Goal: Task Accomplishment & Management: Complete application form

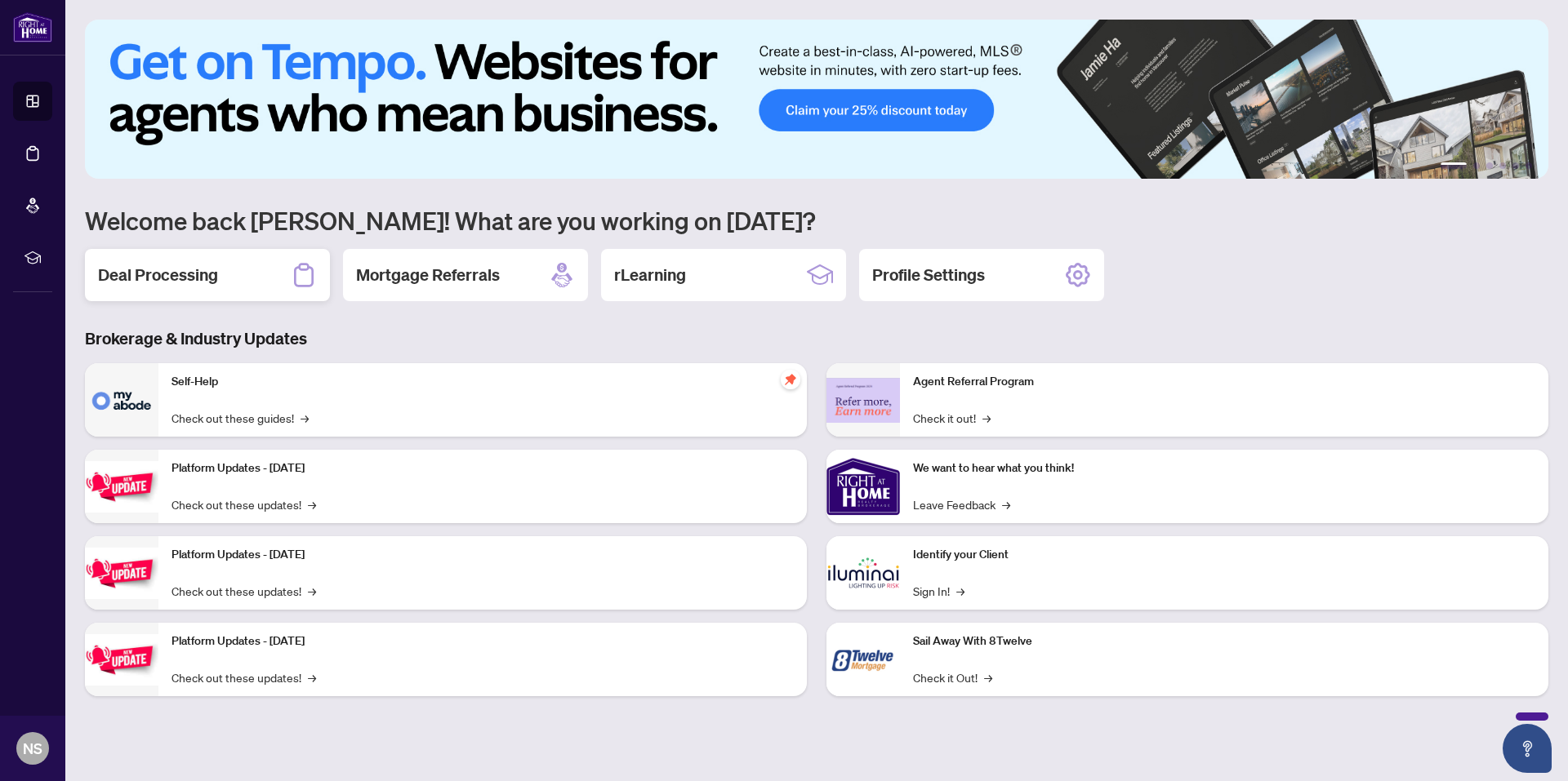
click at [198, 279] on h2 "Deal Processing" at bounding box center [158, 274] width 120 height 23
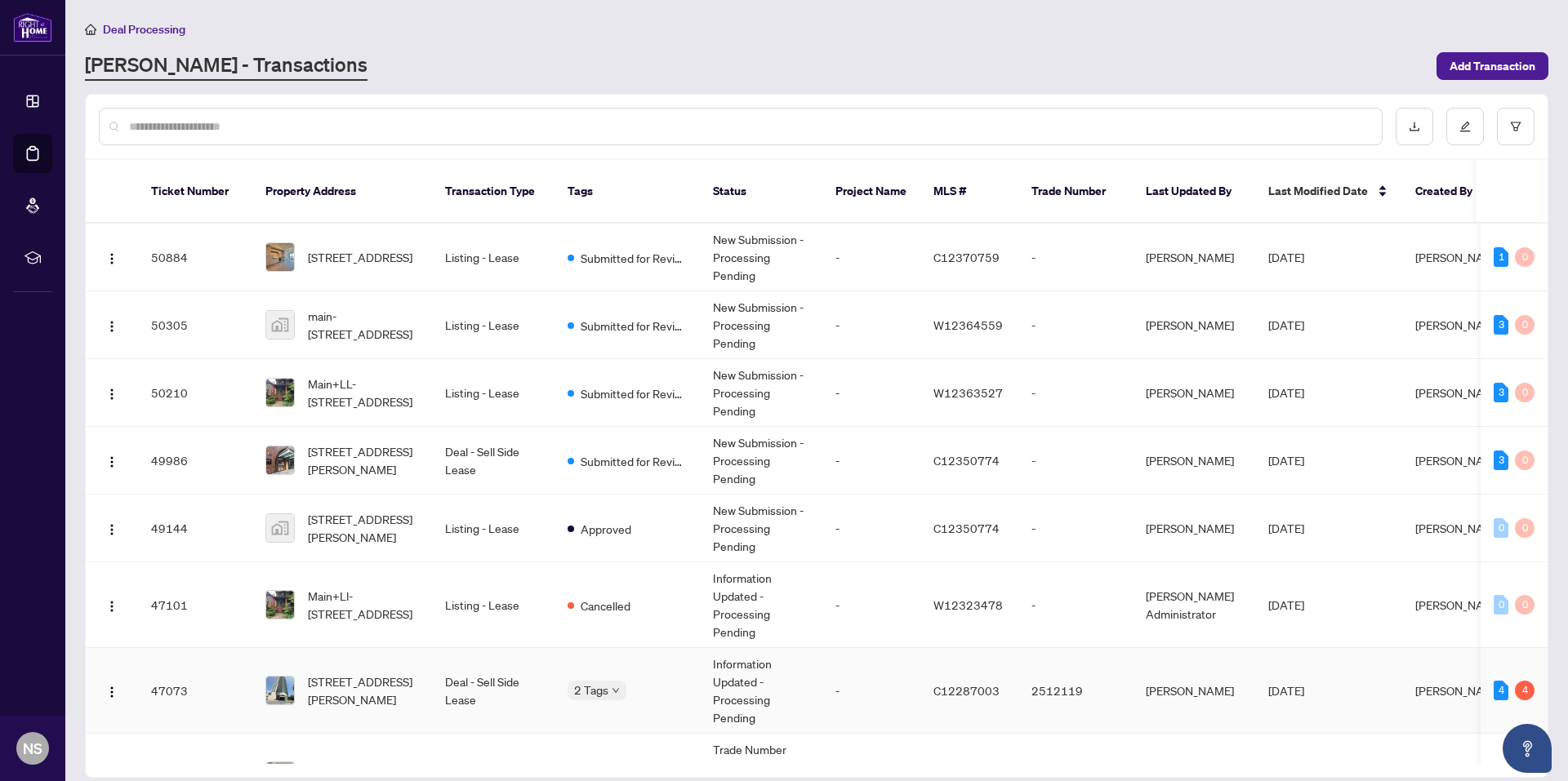
click at [677, 681] on div "2 Tags" at bounding box center [627, 690] width 119 height 19
click at [358, 673] on span "[STREET_ADDRESS][PERSON_NAME]" at bounding box center [363, 691] width 111 height 36
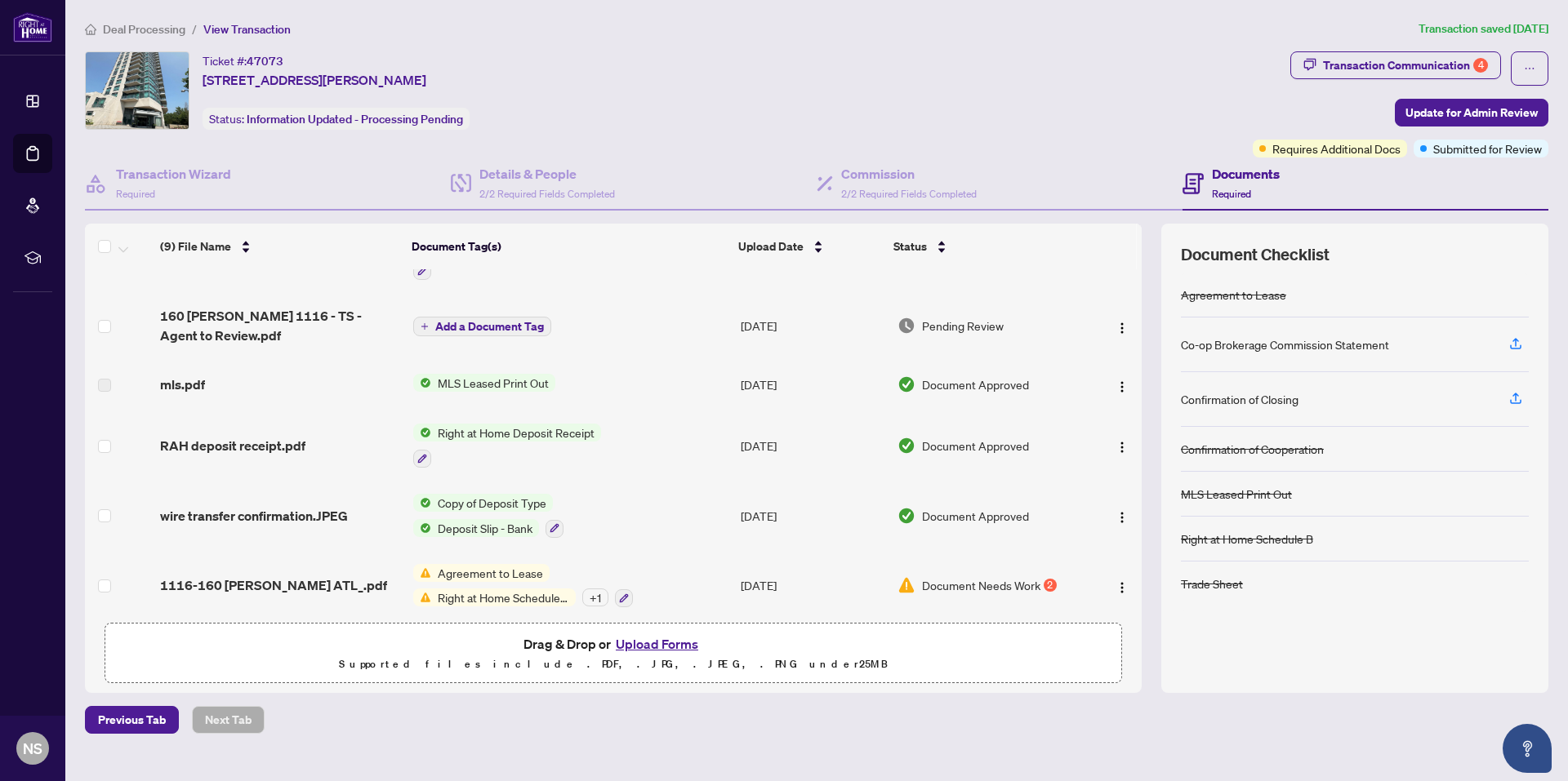
scroll to position [248, 0]
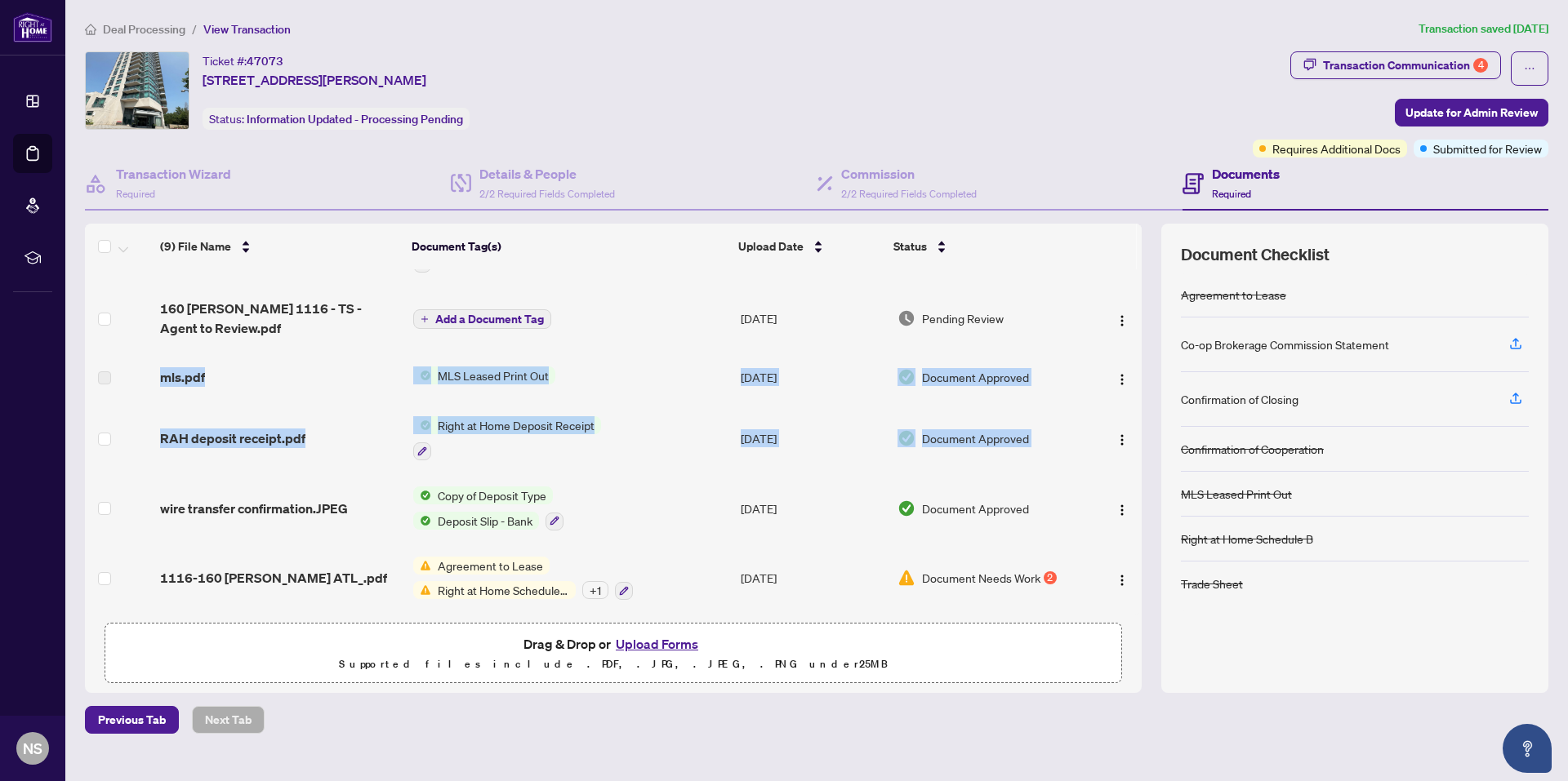
drag, startPoint x: 1136, startPoint y: 461, endPoint x: 1131, endPoint y: 313, distance: 148.1
click at [1131, 313] on tbody "RTA 1116-160 VANDERHOOF_.pdf Add a Document Tag [DATE] Pending Review 1116-160 …" at bounding box center [613, 318] width 1056 height 590
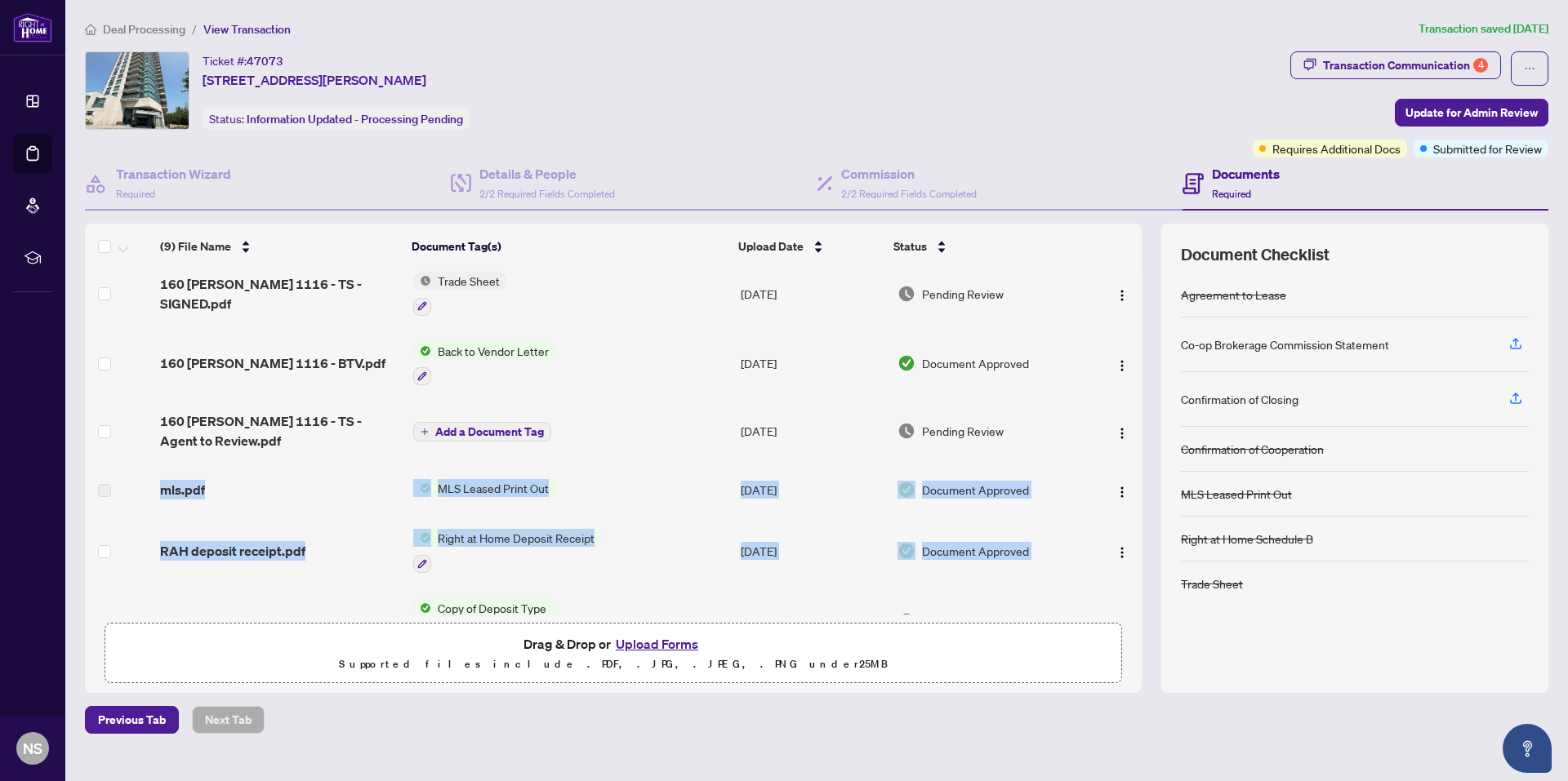
scroll to position [162, 0]
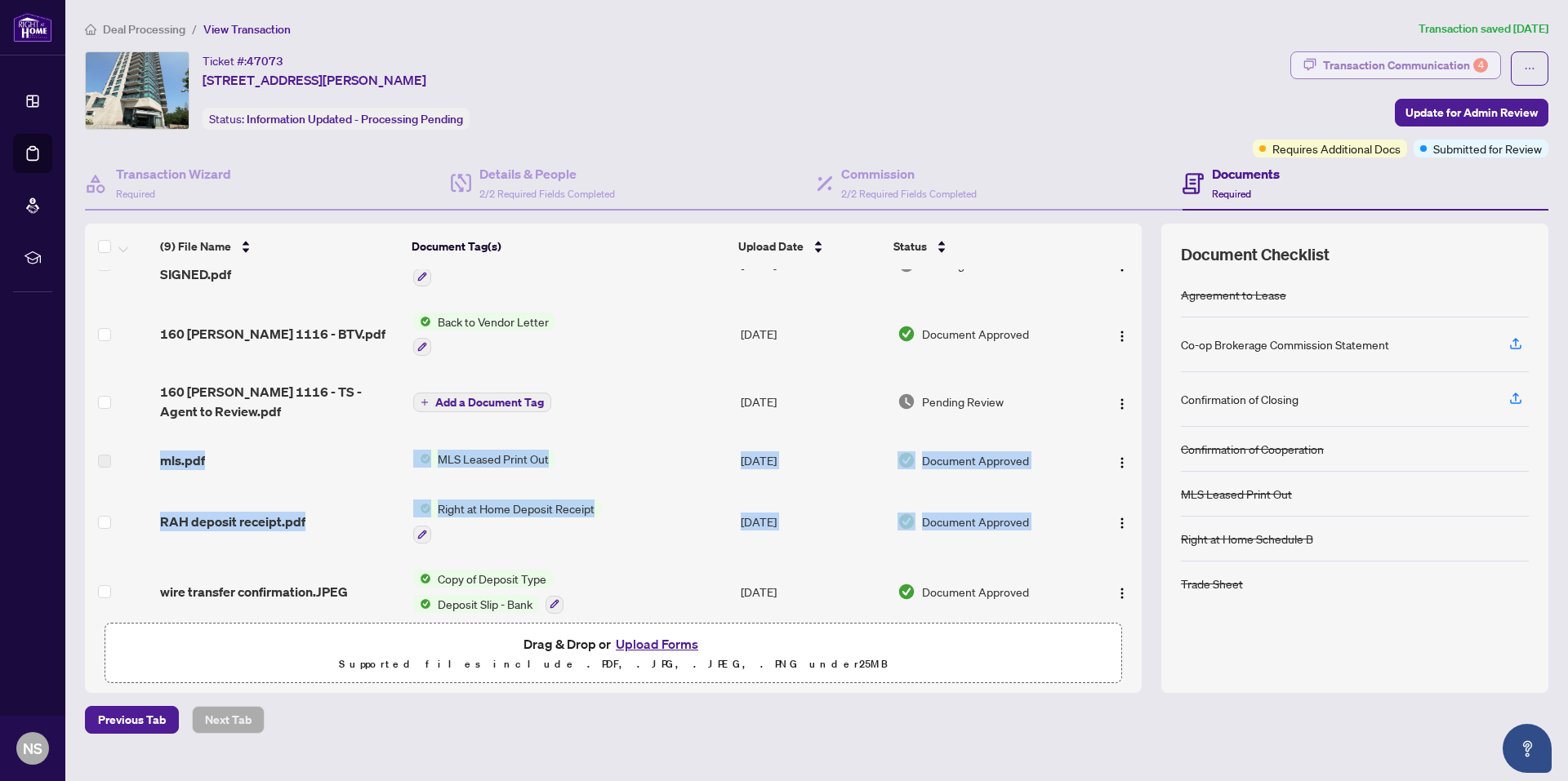
click at [1394, 65] on div "Transaction Communication 4" at bounding box center [1406, 65] width 165 height 26
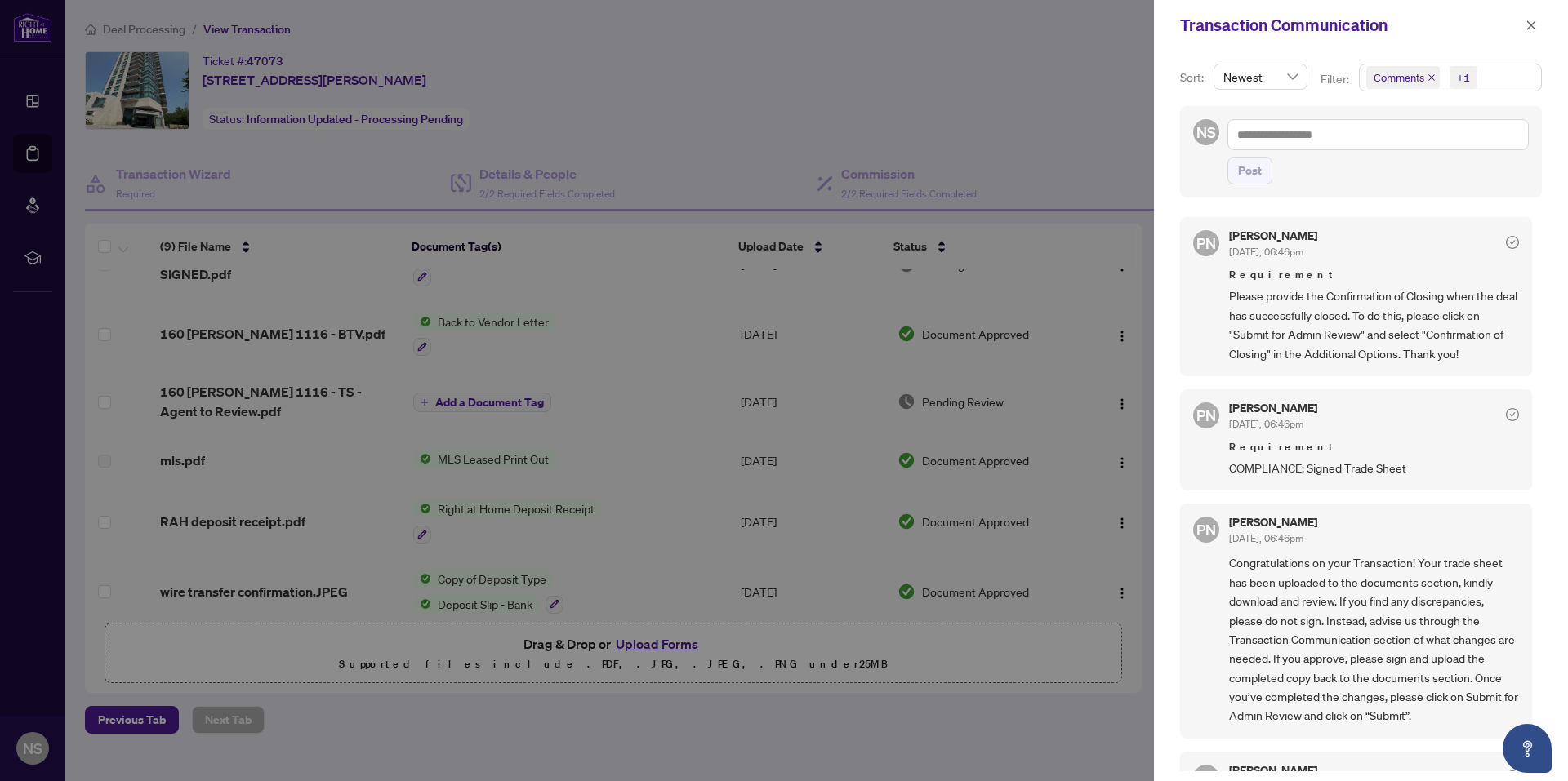
click at [1043, 124] on div at bounding box center [784, 390] width 1568 height 781
click at [1528, 28] on icon "close" at bounding box center [1531, 25] width 12 height 12
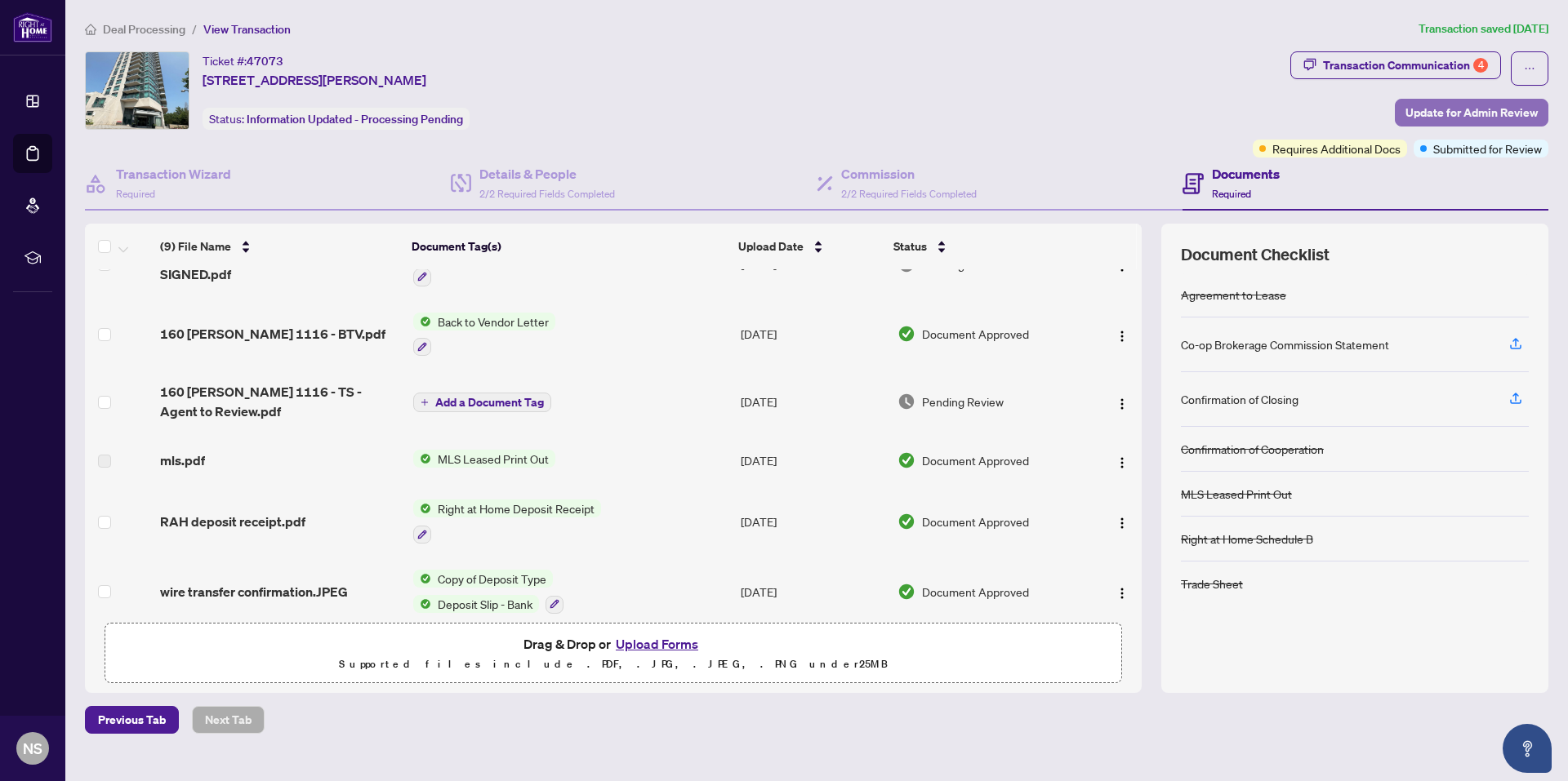
click at [1425, 106] on span "Update for Admin Review" at bounding box center [1471, 112] width 133 height 26
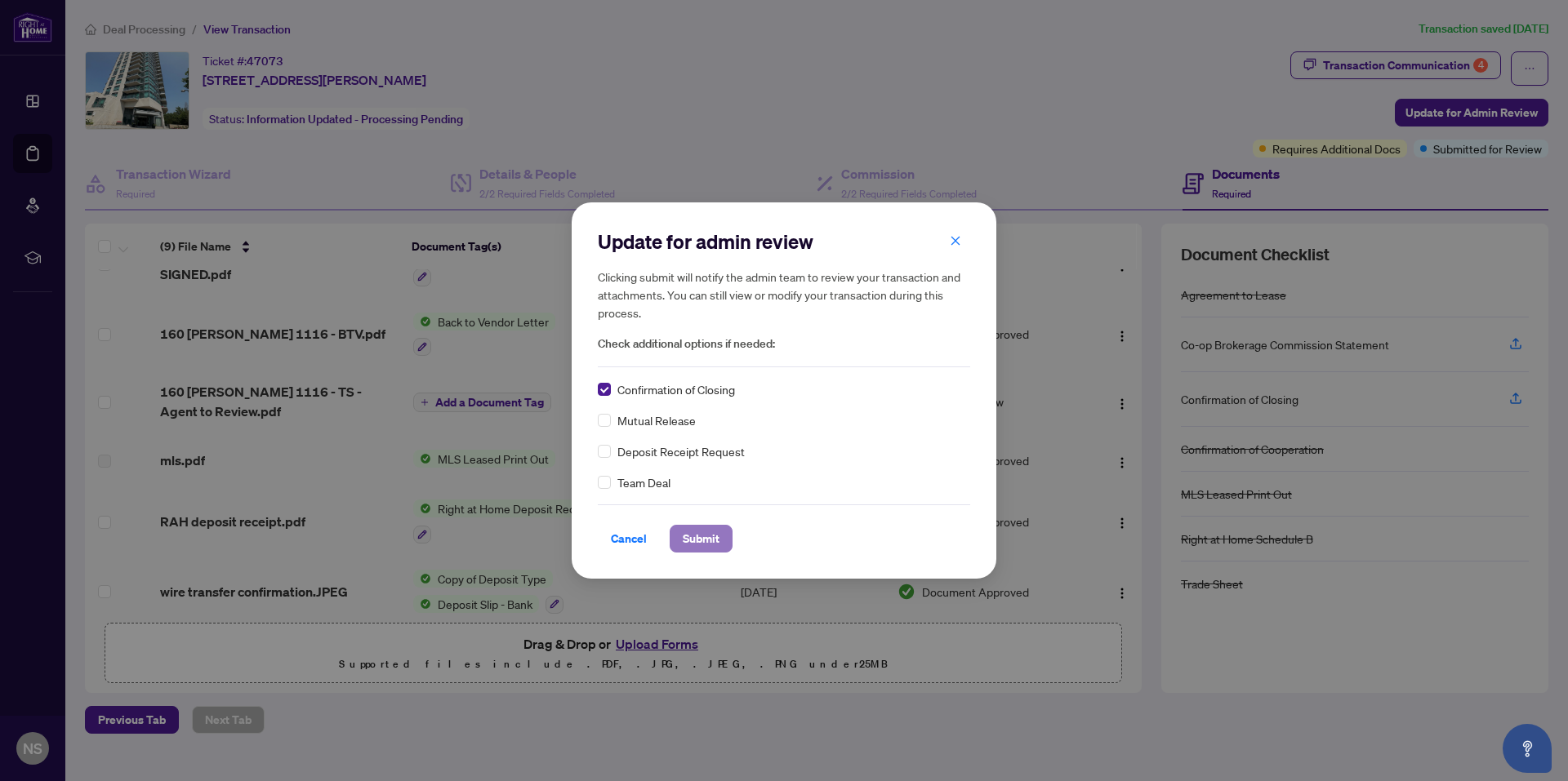
click at [691, 537] on span "Submit" at bounding box center [701, 538] width 37 height 26
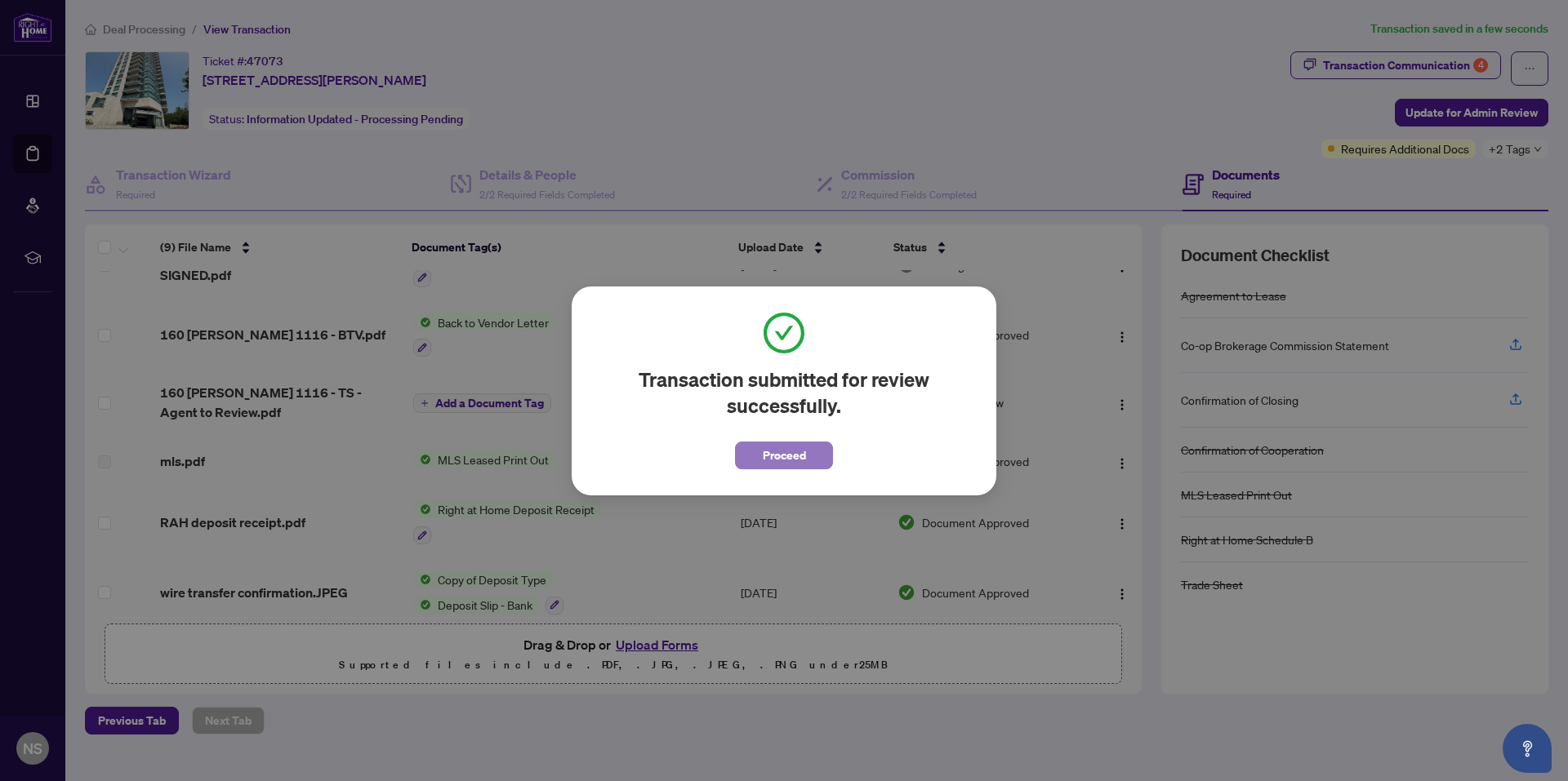
click at [779, 453] on span "Proceed" at bounding box center [785, 455] width 43 height 26
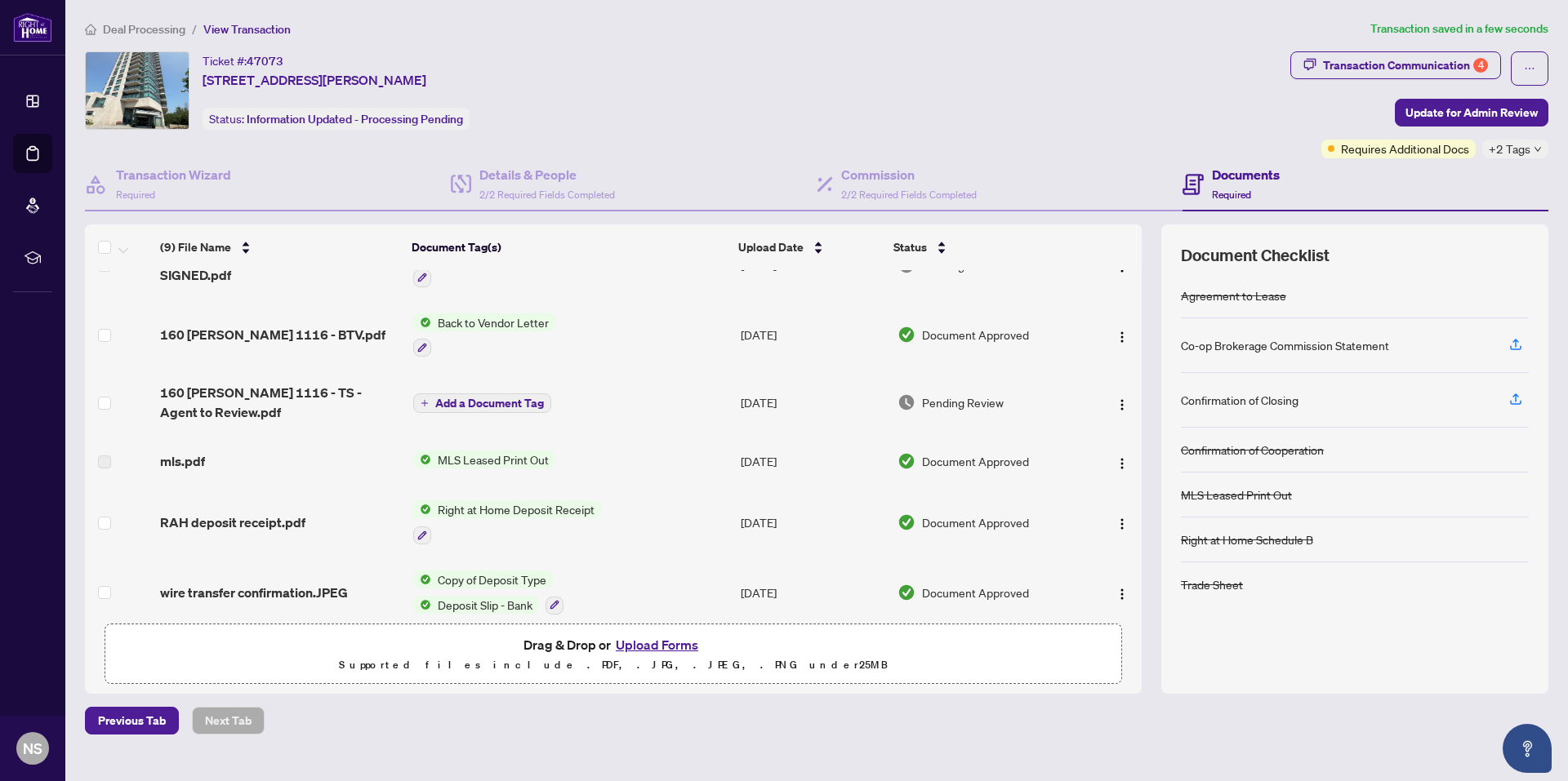
click at [146, 28] on span "Deal Processing" at bounding box center [143, 29] width 82 height 14
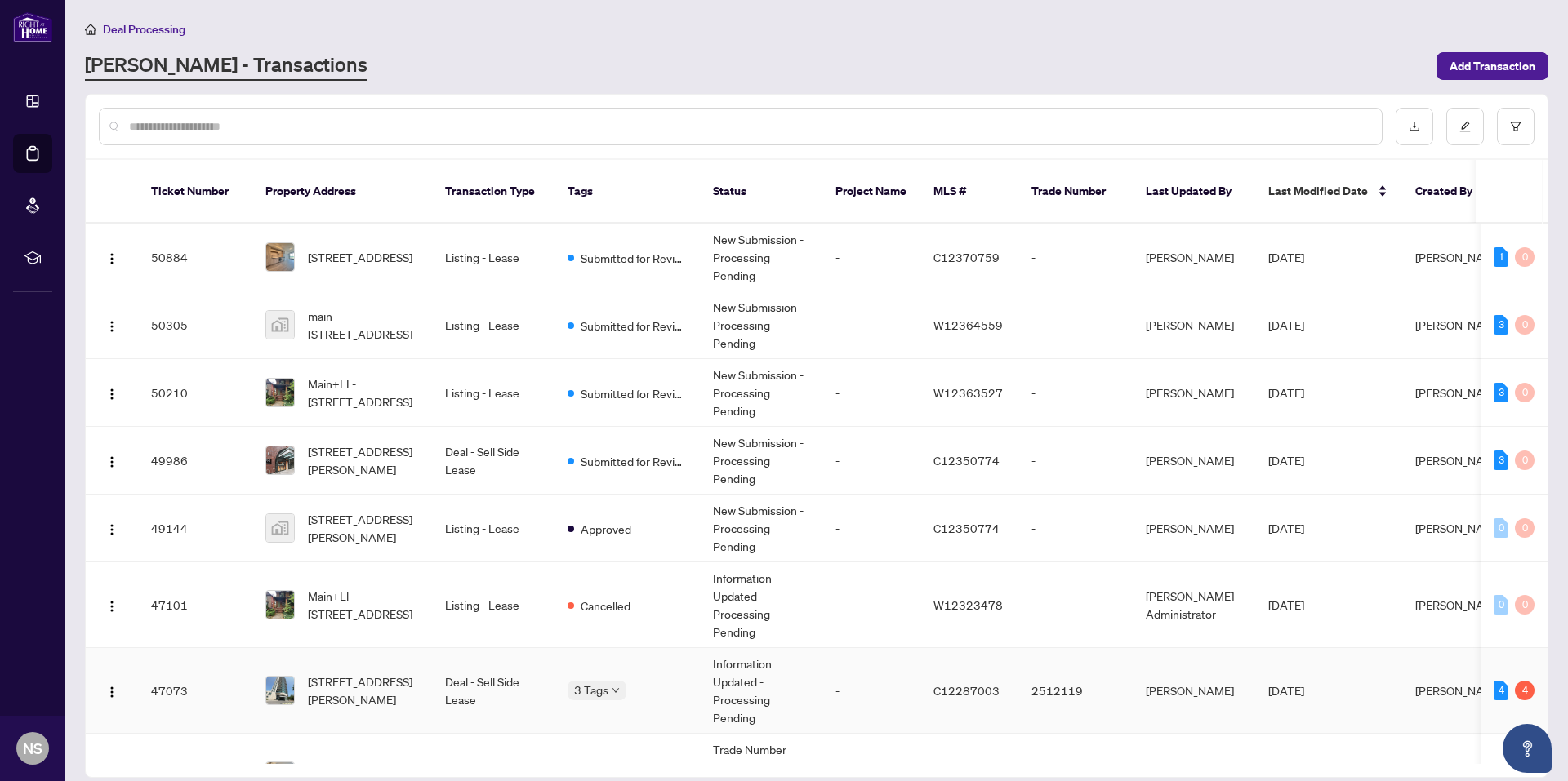
click at [747, 658] on td "Information Updated - Processing Pending" at bounding box center [761, 691] width 123 height 86
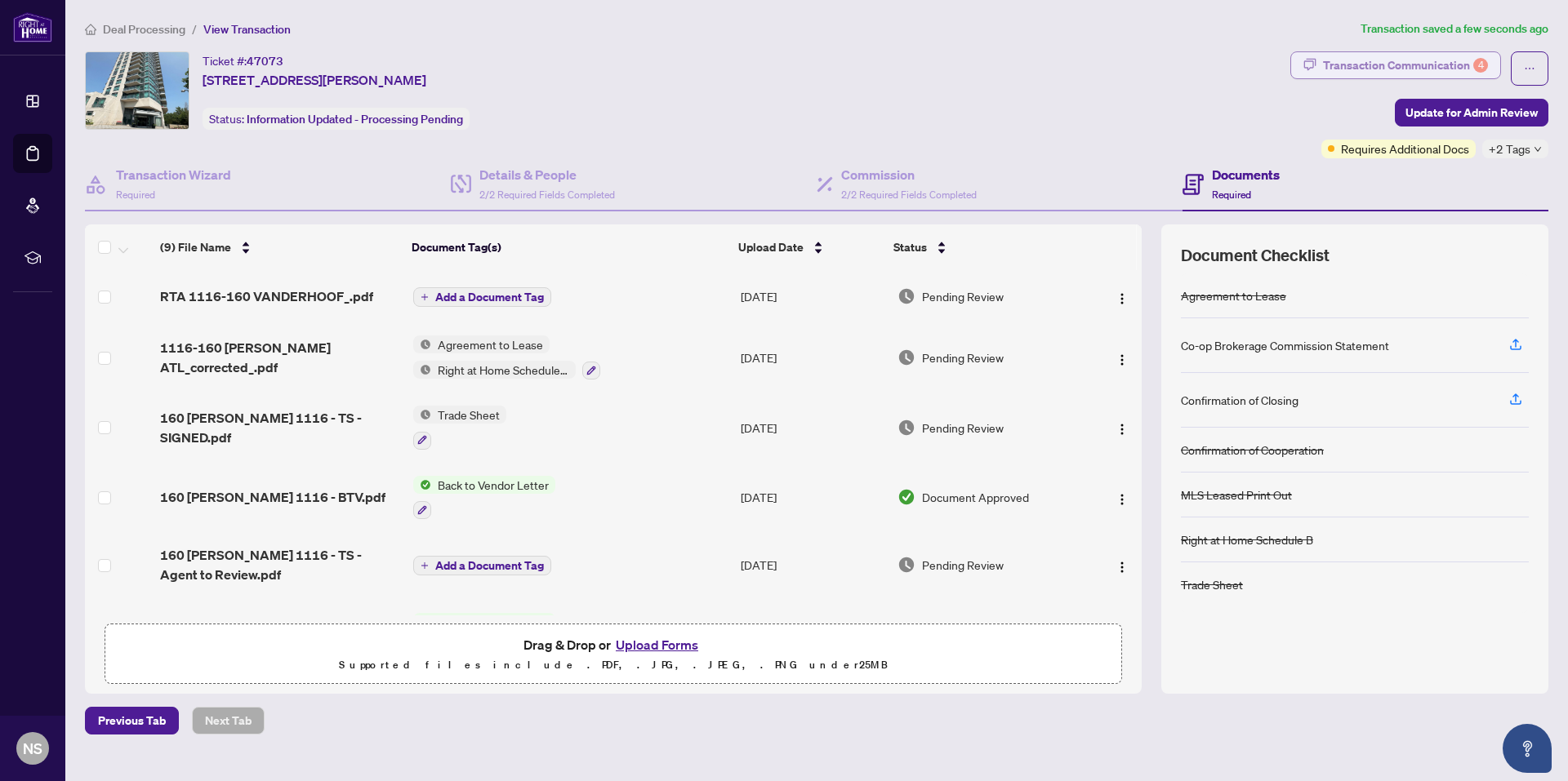
click at [1375, 56] on div "Transaction Communication 4" at bounding box center [1406, 65] width 165 height 26
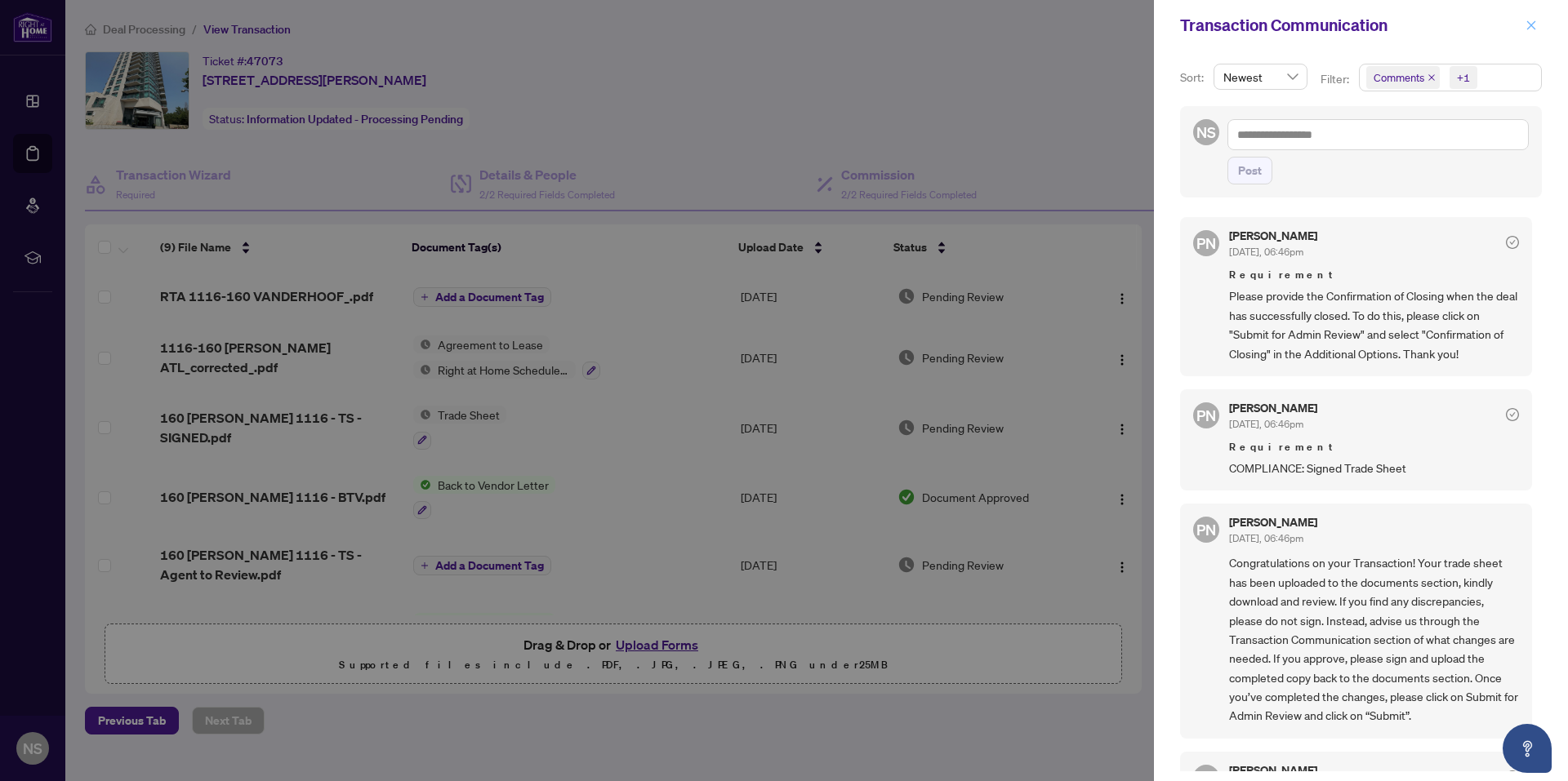
click at [1526, 33] on span "button" at bounding box center [1531, 25] width 12 height 26
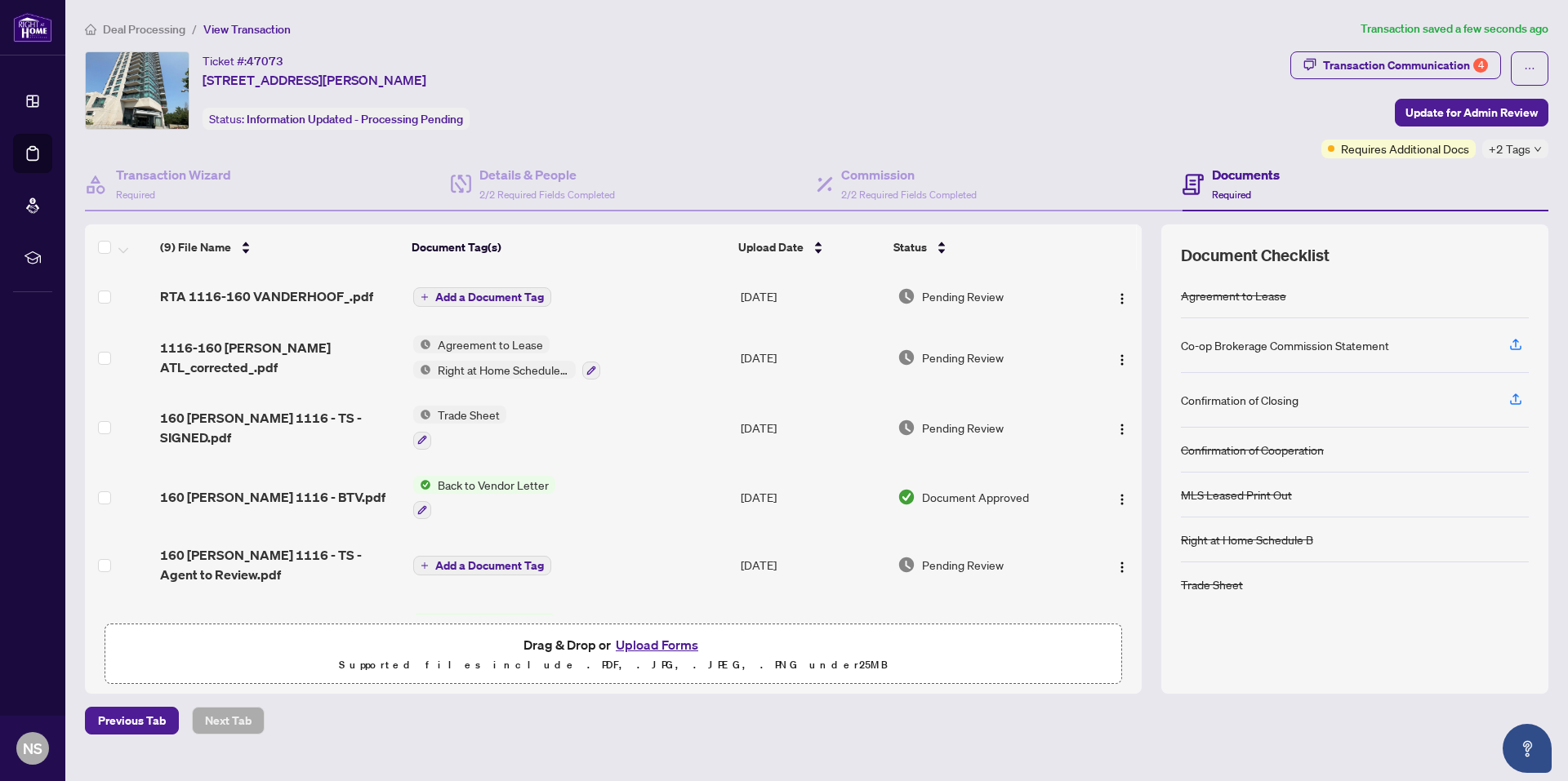
click at [161, 30] on span "Deal Processing" at bounding box center [143, 29] width 82 height 14
